Goal: Task Accomplishment & Management: Use online tool/utility

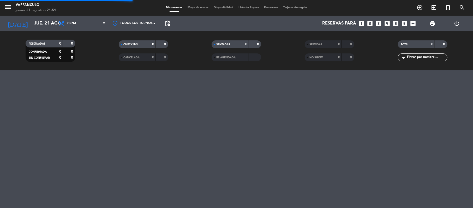
click at [177, 21] on div "Reservas para looks_one looks_two looks_3 looks_4 looks_5 looks_6 add_box" at bounding box center [295, 24] width 245 height 16
click at [165, 25] on span "pending_actions" at bounding box center [167, 23] width 6 height 6
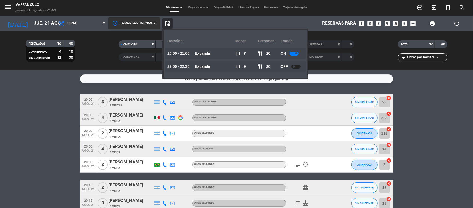
click at [128, 25] on div at bounding box center [134, 23] width 52 height 12
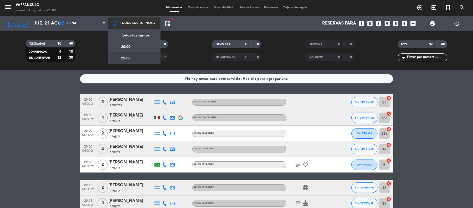
click at [132, 56] on div "22:00" at bounding box center [134, 57] width 52 height 11
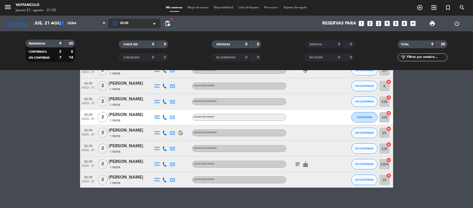
scroll to position [53, 0]
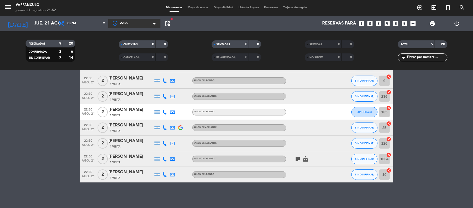
click at [101, 173] on span "2" at bounding box center [103, 174] width 10 height 10
click at [104, 160] on div "SALON FONDO" at bounding box center [103, 162] width 34 height 9
click at [103, 156] on span "2" at bounding box center [103, 159] width 10 height 10
click at [101, 146] on div "SALON FONDO" at bounding box center [103, 147] width 34 height 9
click at [101, 140] on span "2" at bounding box center [103, 143] width 10 height 10
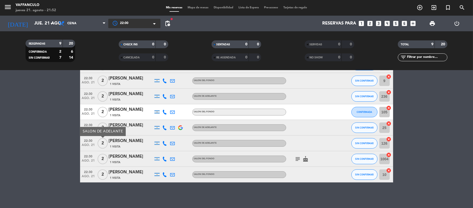
click at [104, 126] on span "2" at bounding box center [103, 128] width 10 height 10
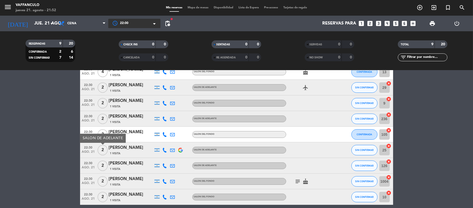
scroll to position [18, 0]
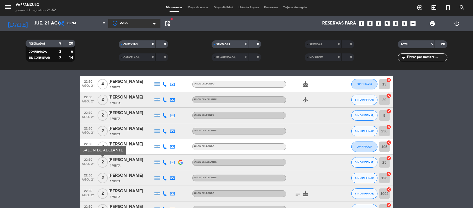
click at [104, 142] on span "2" at bounding box center [103, 147] width 10 height 10
click at [104, 132] on div "SALON FONDO" at bounding box center [103, 134] width 34 height 9
click at [104, 129] on span "2" at bounding box center [103, 131] width 10 height 10
click at [105, 117] on div "SALON DE ADELANTE" at bounding box center [103, 119] width 46 height 9
click at [102, 117] on span "2" at bounding box center [103, 115] width 10 height 10
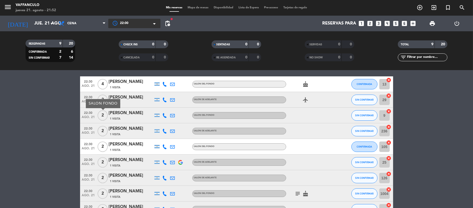
click at [104, 99] on div "SALON FONDO" at bounding box center [103, 103] width 34 height 9
click at [103, 99] on span "2" at bounding box center [103, 100] width 10 height 10
click at [435, 27] on span "print" at bounding box center [432, 23] width 10 height 10
click at [431, 25] on span "print" at bounding box center [432, 23] width 6 height 6
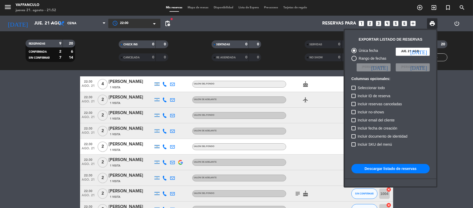
click at [362, 170] on button "Descargar listado de reservas" at bounding box center [390, 168] width 78 height 9
